Goal: Task Accomplishment & Management: Manage account settings

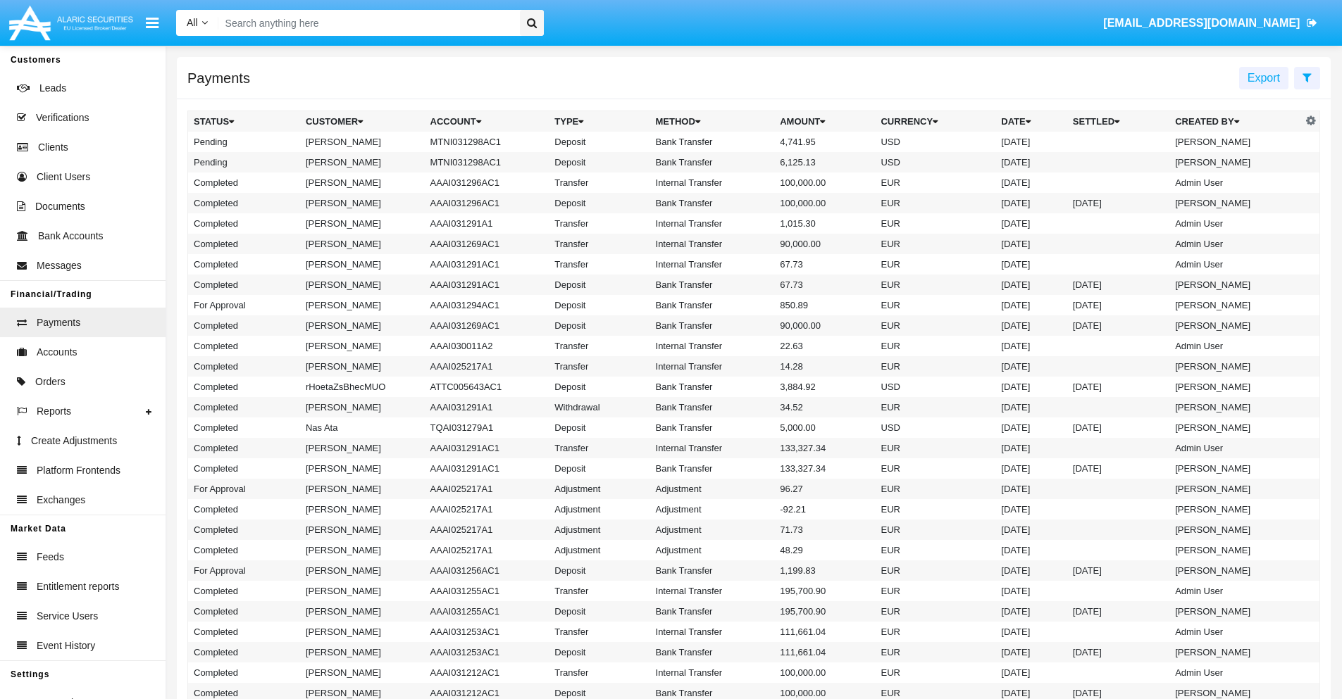
click at [1307, 77] on icon at bounding box center [1306, 77] width 9 height 11
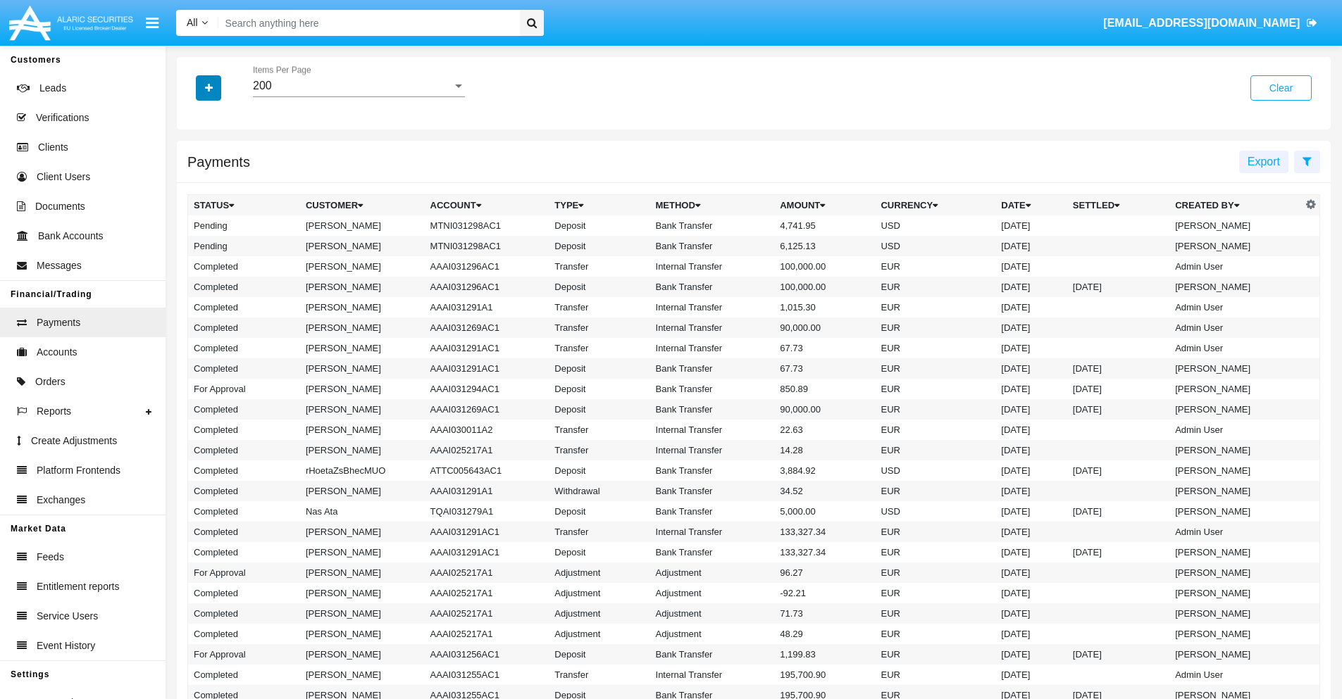
click at [208, 87] on icon "button" at bounding box center [209, 88] width 8 height 10
click at [220, 117] on span "Status" at bounding box center [221, 116] width 32 height 17
click at [194, 123] on input "Status" at bounding box center [193, 123] width 1 height 1
checkbox input "true"
click at [208, 87] on icon "button" at bounding box center [209, 88] width 8 height 10
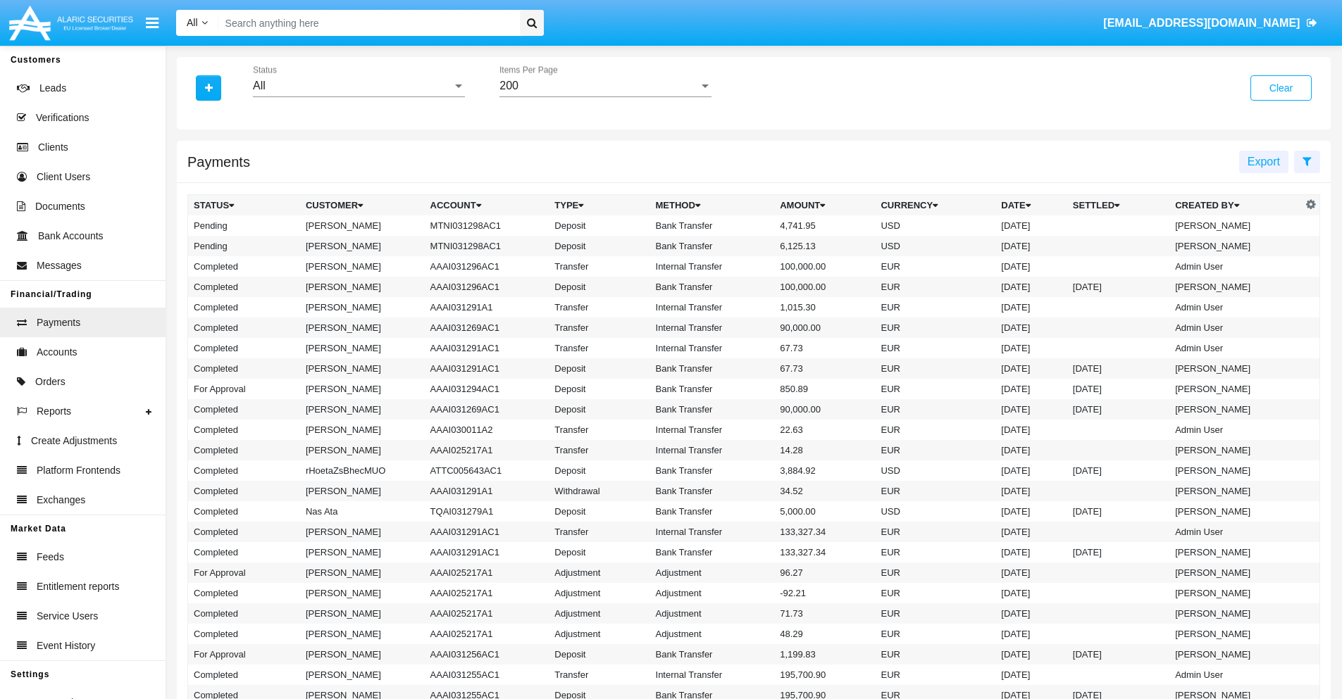
click at [359, 86] on div "All" at bounding box center [352, 86] width 199 height 13
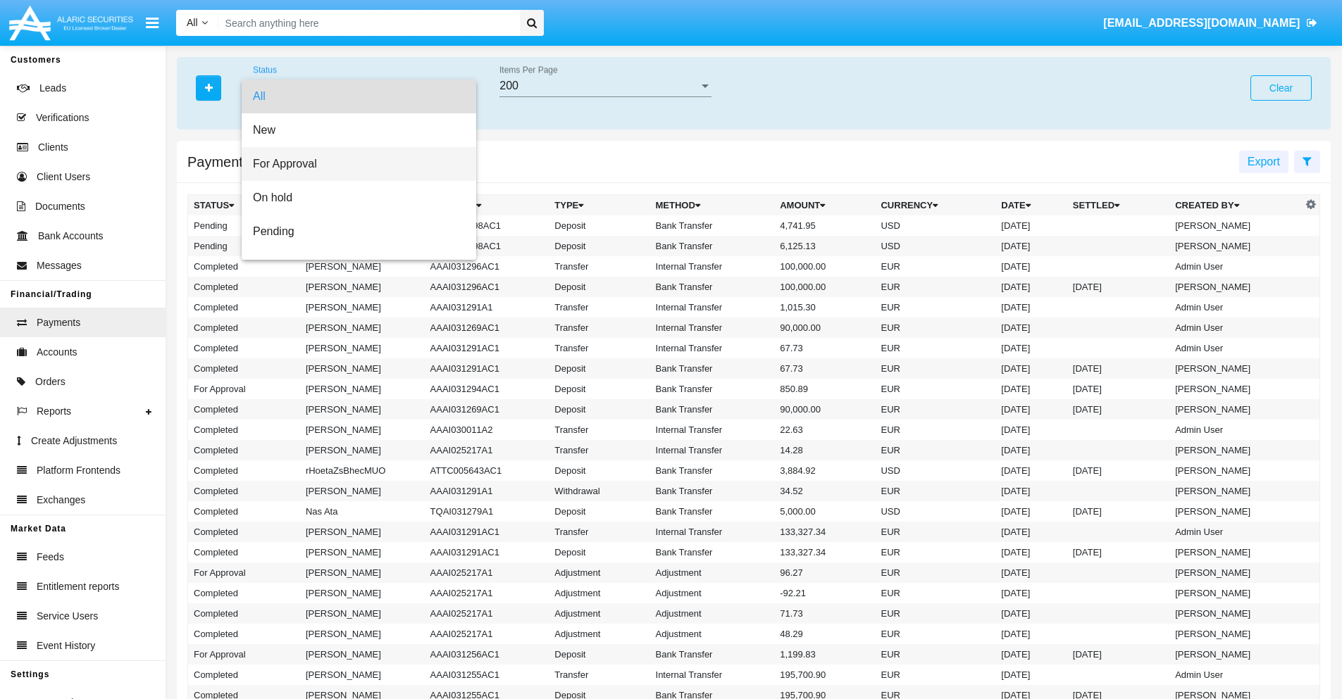
click at [354, 164] on span "For Approval" at bounding box center [359, 164] width 212 height 34
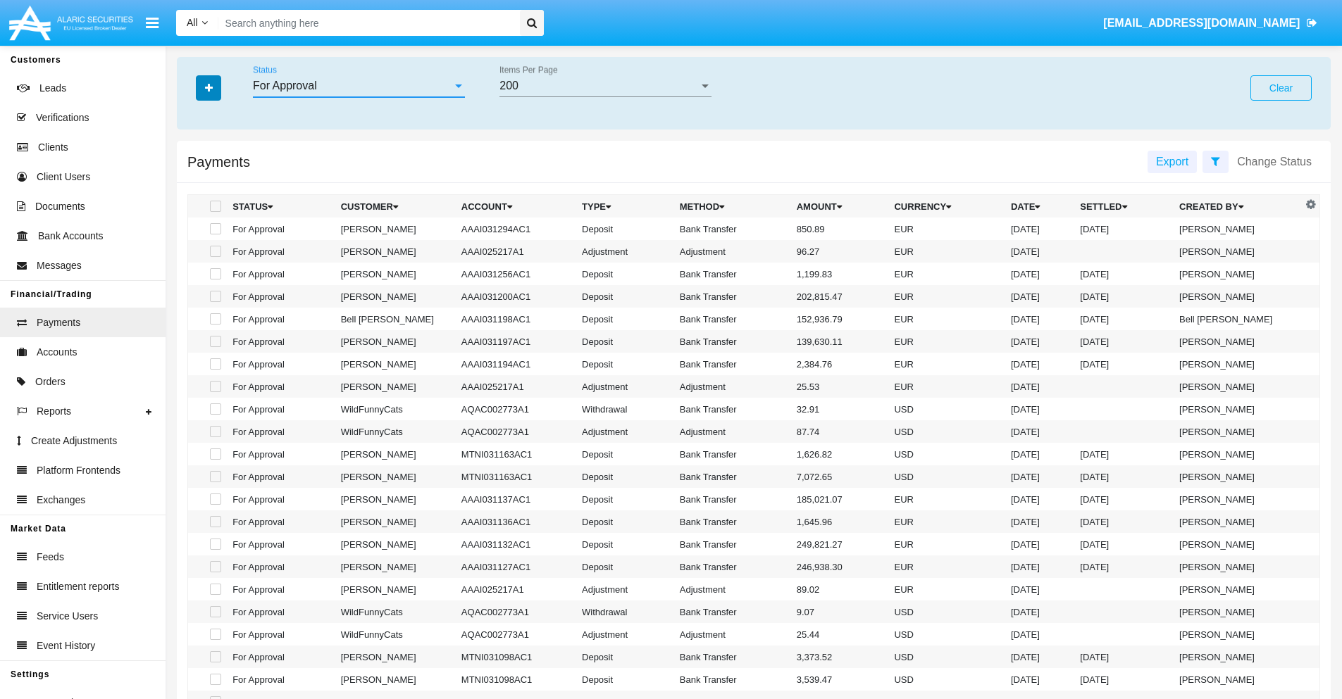
click at [208, 87] on icon "button" at bounding box center [209, 88] width 8 height 10
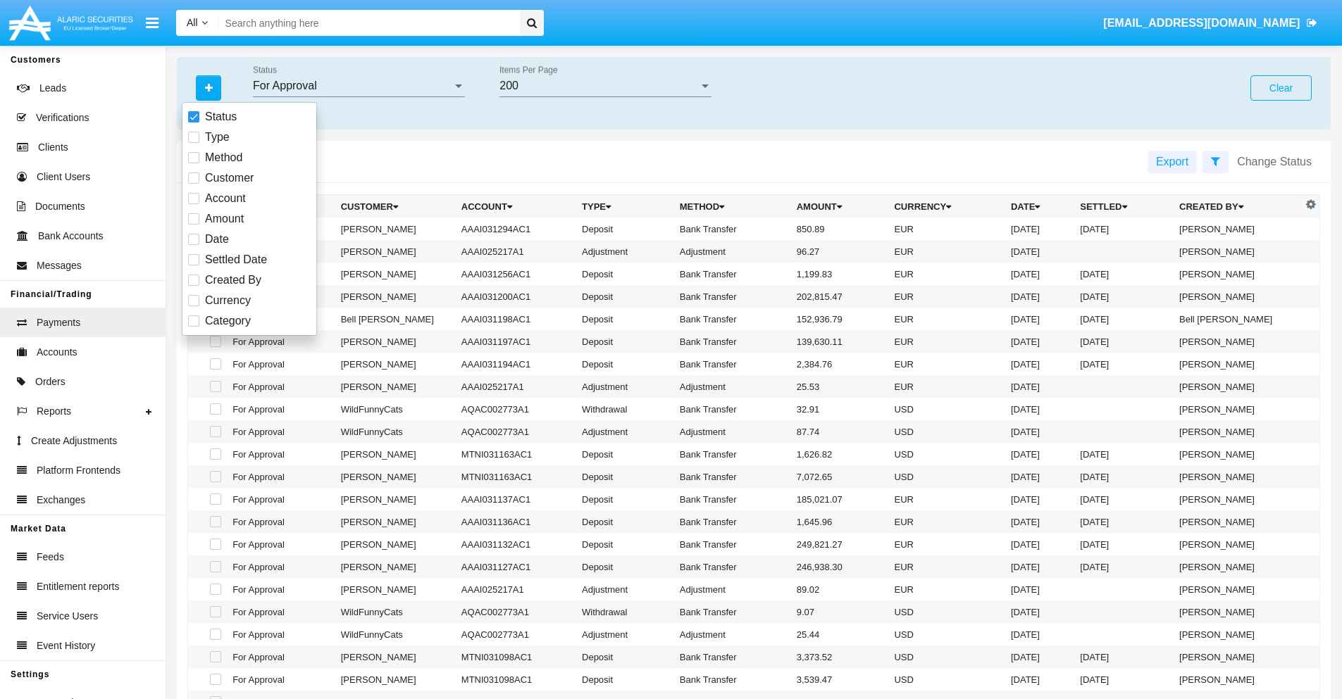
click at [228, 301] on span "Currency" at bounding box center [228, 300] width 46 height 17
click at [194, 306] on input "Currency" at bounding box center [193, 306] width 1 height 1
checkbox input "true"
click at [208, 87] on icon "button" at bounding box center [209, 88] width 8 height 10
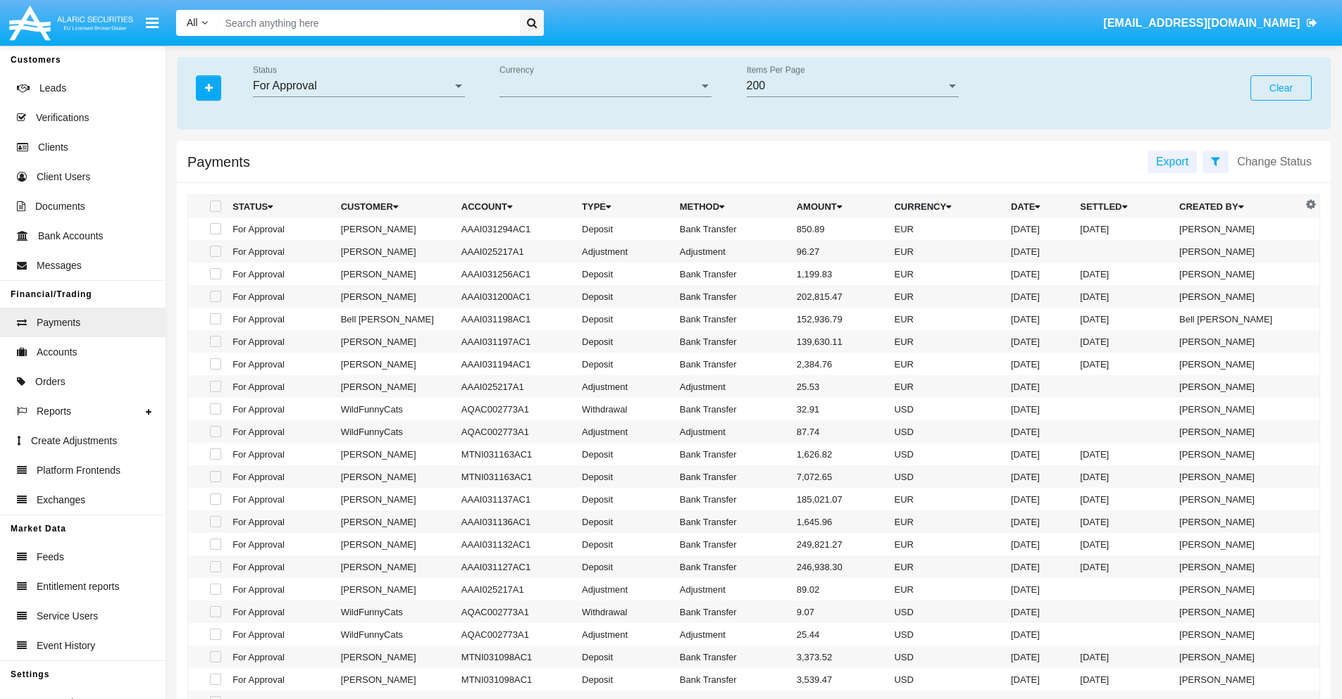
click at [605, 86] on span "Currency" at bounding box center [598, 86] width 199 height 13
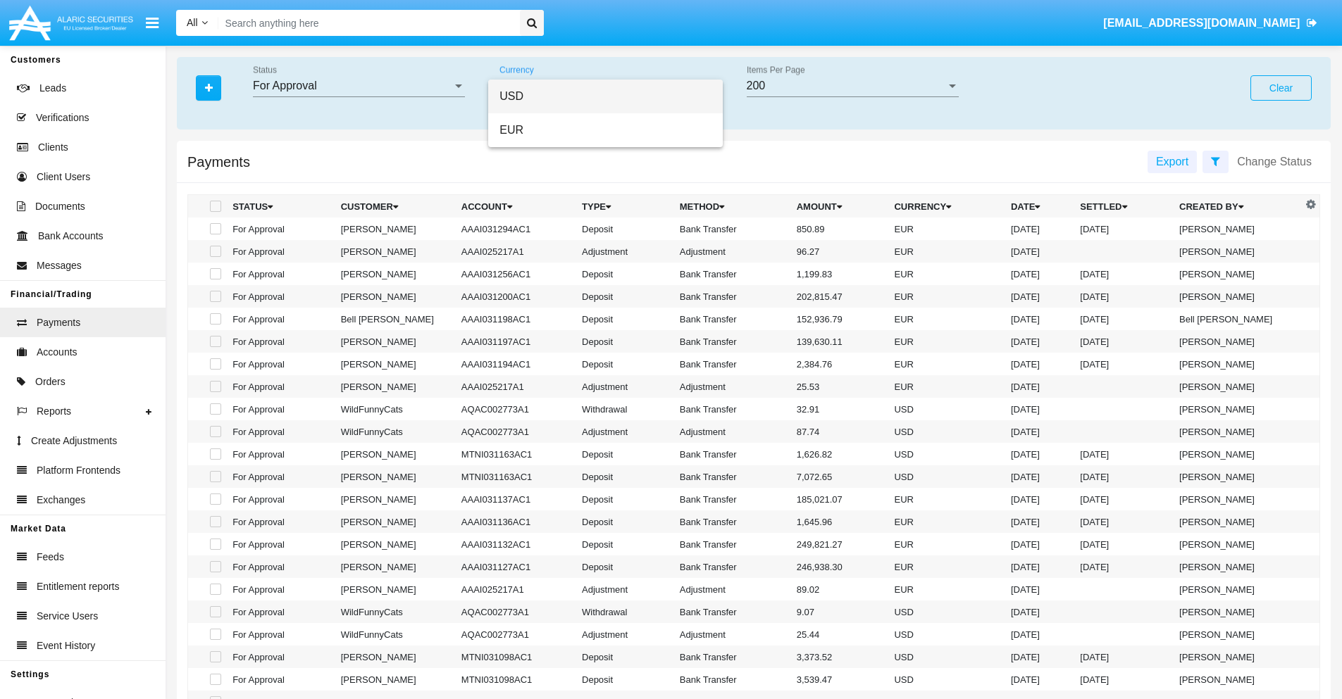
click at [605, 97] on span "USD" at bounding box center [605, 97] width 212 height 34
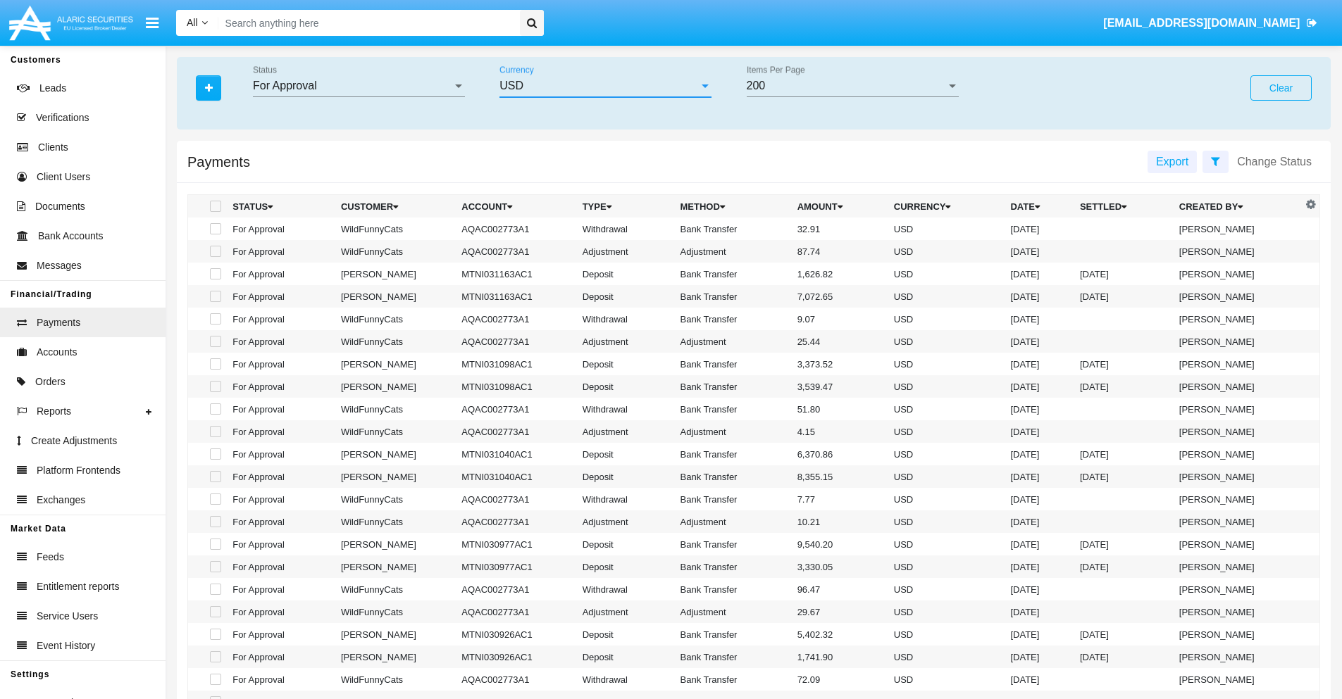
click at [214, 229] on span at bounding box center [215, 228] width 11 height 11
click at [215, 235] on input "checkbox" at bounding box center [215, 235] width 1 height 1
checkbox input "true"
click at [214, 251] on span at bounding box center [215, 251] width 11 height 11
click at [215, 257] on input "checkbox" at bounding box center [215, 257] width 1 height 1
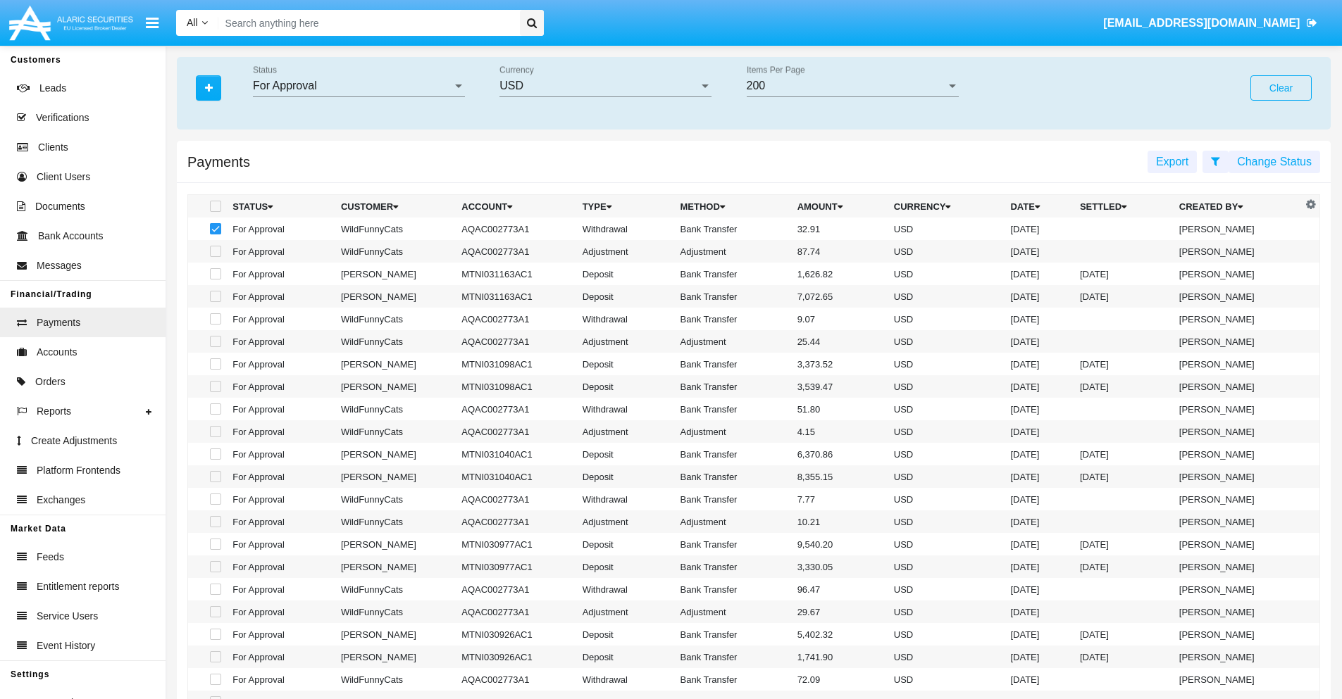
checkbox input "true"
